Goal: Find specific page/section: Find specific page/section

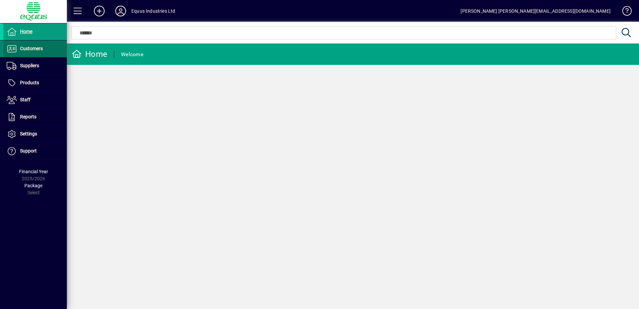
click at [30, 48] on span "Customers" at bounding box center [31, 48] width 23 height 5
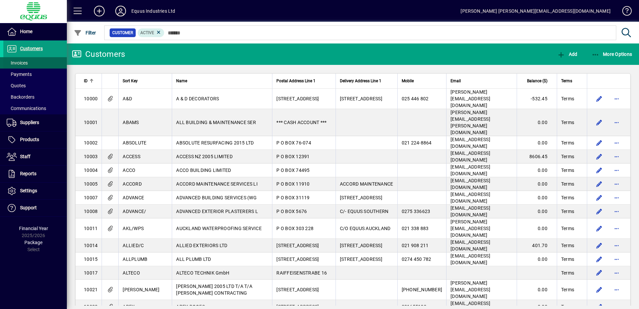
click at [24, 63] on span "Invoices" at bounding box center [17, 62] width 21 height 5
